Goal: Download file/media

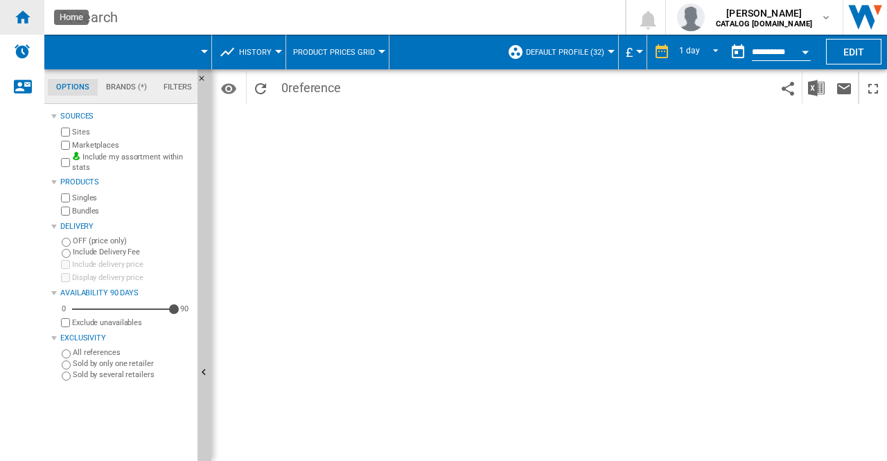
click at [39, 27] on div "Home" at bounding box center [22, 17] width 44 height 35
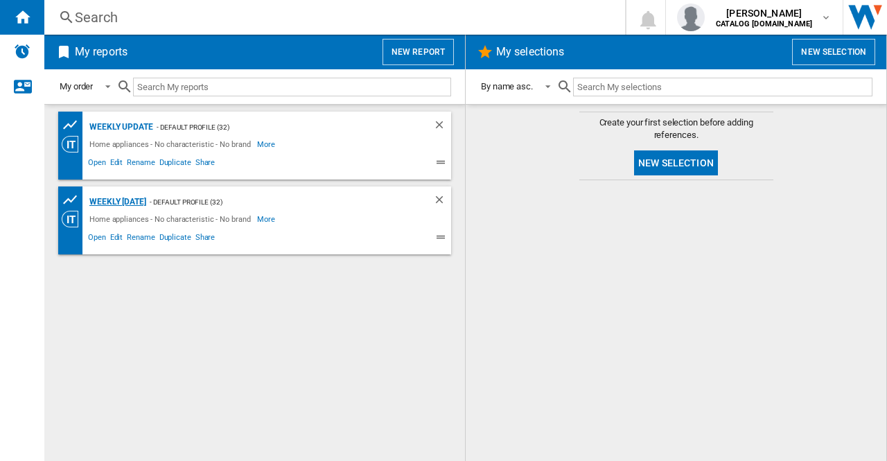
click at [146, 202] on div "Weekly [DATE]" at bounding box center [116, 201] width 60 height 17
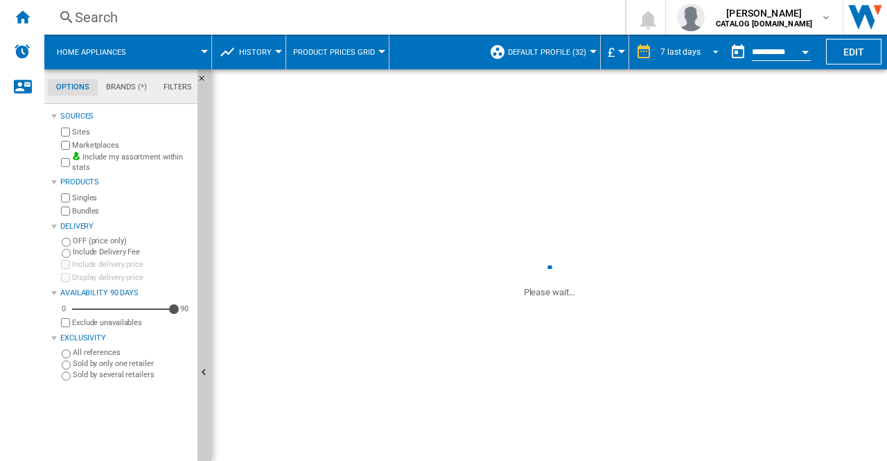
click at [716, 51] on span "REPORTS.WIZARD.STEPS.REPORT.STEPS.REPORT_OPTIONS.PERIOD: 7 last days" at bounding box center [711, 50] width 17 height 12
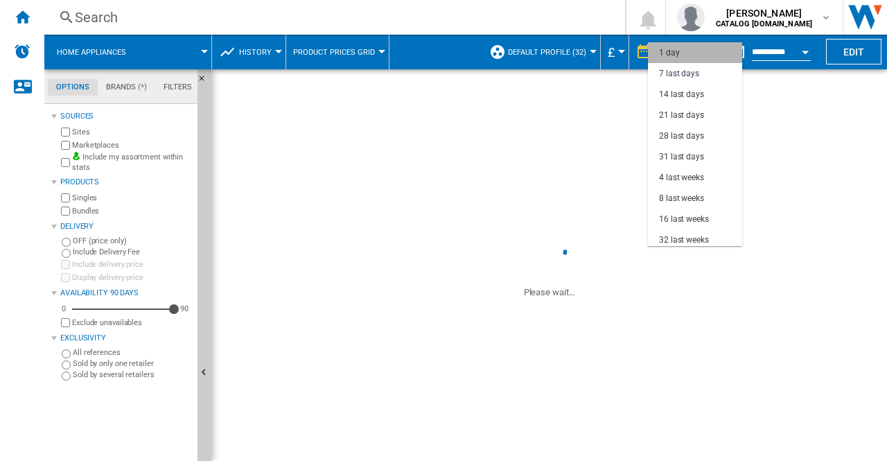
click at [696, 53] on md-option "1 day" at bounding box center [695, 52] width 94 height 21
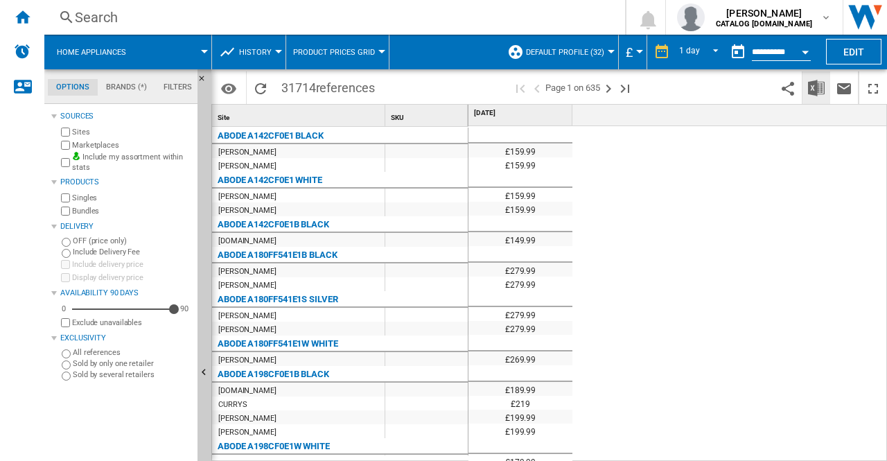
click at [811, 90] on img "Download in Excel" at bounding box center [816, 88] width 17 height 17
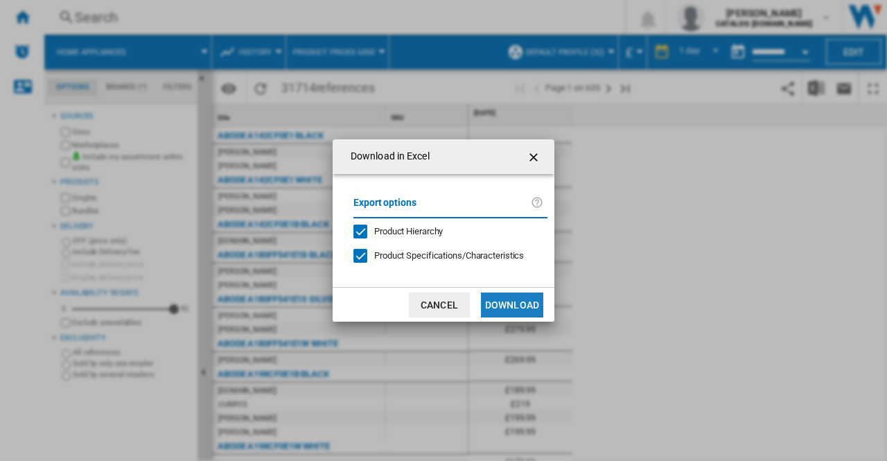
click at [496, 307] on button "Download" at bounding box center [512, 304] width 62 height 25
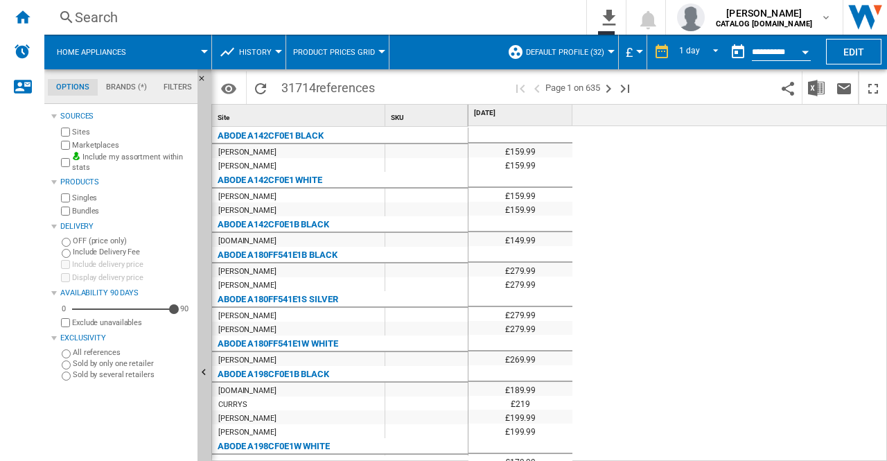
click at [818, 207] on div "£159.99 £159.99 £159.99 £159.99 £149.99 £279.99 £279.99 £279.99 £279.99 £269.99…" at bounding box center [677, 294] width 419 height 336
click at [724, 253] on div "£159.99 £159.99 £159.99 £159.99 £149.99 £279.99 £279.99 £279.99 £279.99 £269.99…" at bounding box center [677, 294] width 419 height 336
click at [725, 231] on div "£159.99 £159.99 £159.99 £159.99 £149.99 £279.99 £279.99 £279.99 £279.99 £269.99…" at bounding box center [677, 294] width 419 height 336
